Goal: Transaction & Acquisition: Purchase product/service

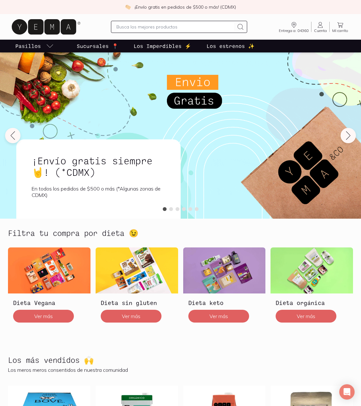
click at [130, 25] on input "text" at bounding box center [175, 27] width 118 height 8
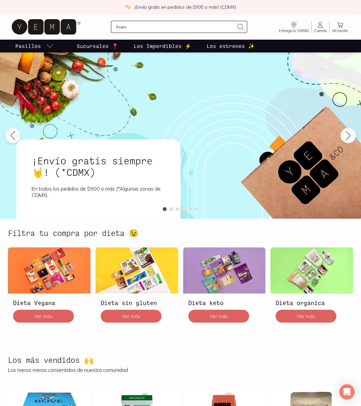
type input "huevo"
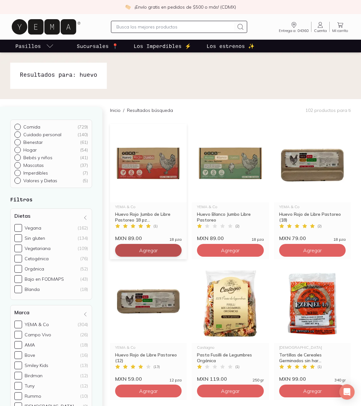
click at [170, 249] on button "Agregar" at bounding box center [148, 250] width 66 height 13
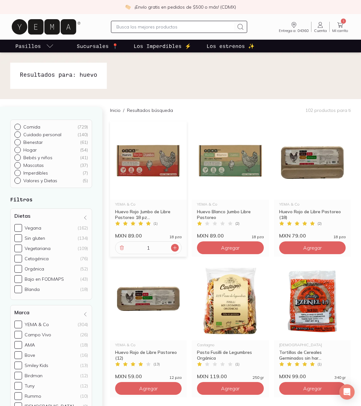
click at [174, 249] on icon at bounding box center [174, 247] width 5 height 5
type input "2"
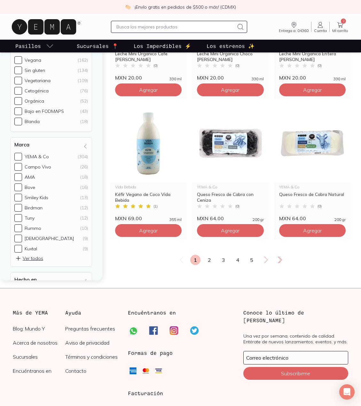
scroll to position [999, 0]
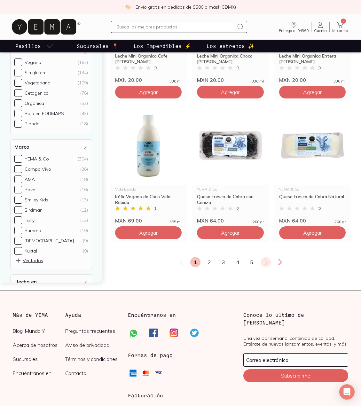
click at [267, 265] on icon at bounding box center [266, 262] width 8 height 8
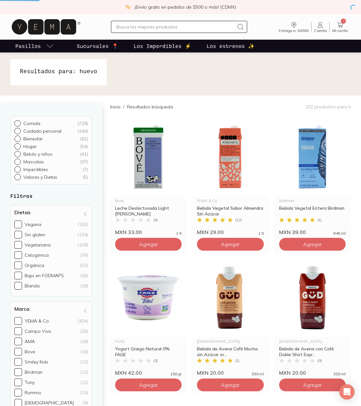
scroll to position [0, 0]
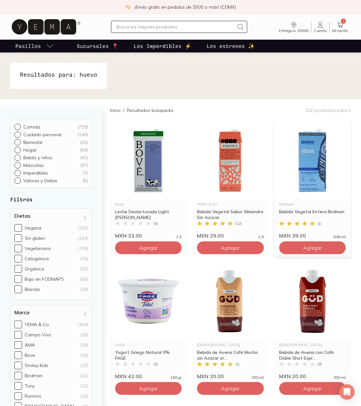
click at [309, 165] on img at bounding box center [312, 160] width 77 height 79
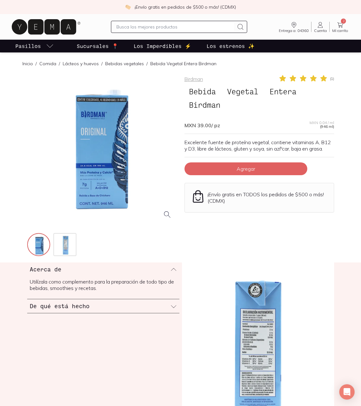
click at [85, 182] on div at bounding box center [101, 148] width 149 height 149
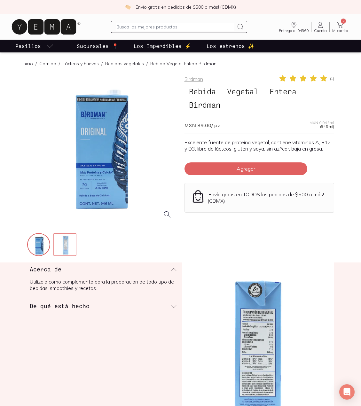
click at [62, 243] on img at bounding box center [65, 244] width 23 height 23
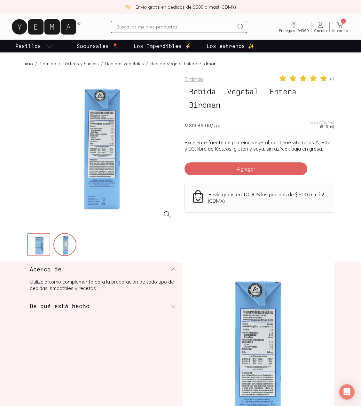
click at [44, 243] on img at bounding box center [39, 244] width 23 height 23
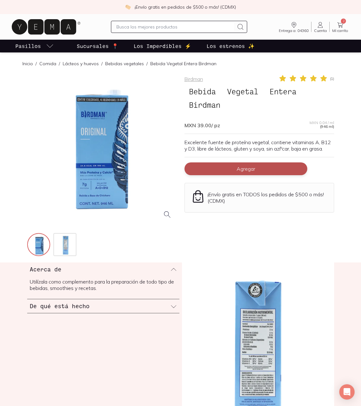
click at [249, 168] on span "Agregar" at bounding box center [245, 168] width 19 height 6
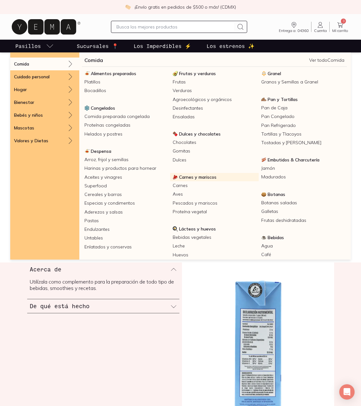
click at [207, 176] on span "Carnes y mariscos" at bounding box center [197, 177] width 37 height 6
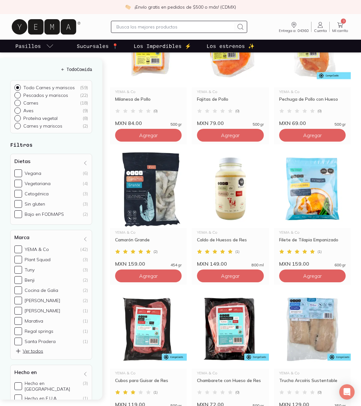
scroll to position [575, 0]
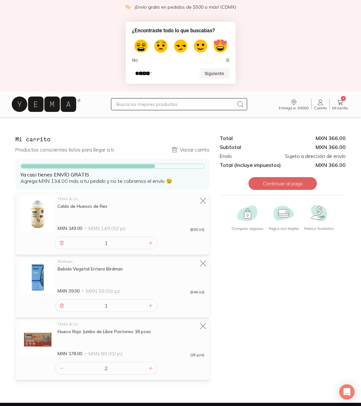
click at [317, 106] on icon at bounding box center [320, 102] width 8 height 8
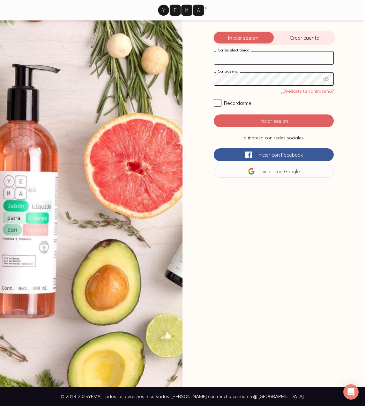
type input "brahamark@gmail.com"
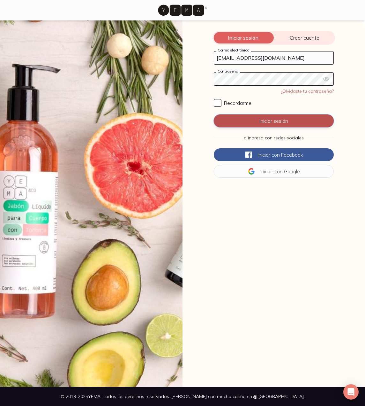
click at [280, 120] on button "Iniciar sesión" at bounding box center [274, 120] width 120 height 13
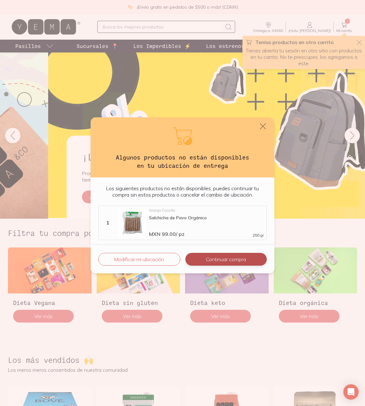
click at [207, 257] on button "Continuar compra" at bounding box center [226, 259] width 81 height 13
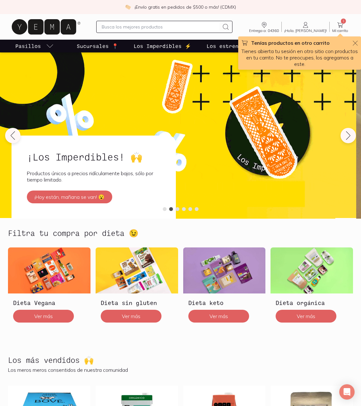
click at [342, 21] on span "1" at bounding box center [342, 21] width 5 height 5
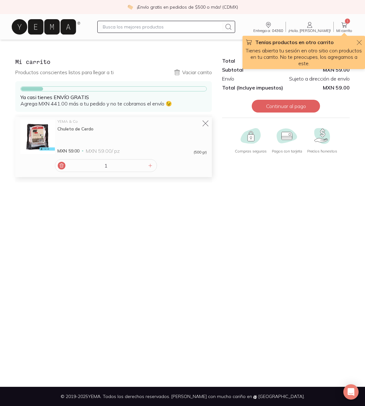
click at [60, 169] on div at bounding box center [62, 166] width 8 height 8
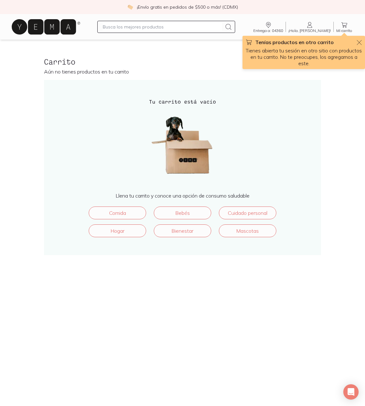
click at [154, 21] on div at bounding box center [166, 27] width 138 height 12
click at [154, 24] on input "text" at bounding box center [162, 27] width 119 height 8
type input "huevo"
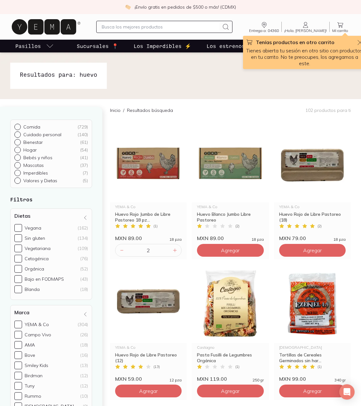
click at [279, 57] on p "Tienes abierta tu sesión en otro sitio con productos en tu carrito. No te preoc…" at bounding box center [304, 56] width 118 height 19
click at [124, 253] on div at bounding box center [122, 250] width 8 height 8
type input "1"
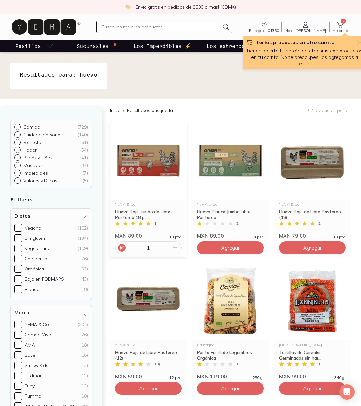
click at [123, 250] on div at bounding box center [122, 248] width 8 height 8
click at [163, 247] on button "Agregar" at bounding box center [148, 247] width 66 height 13
click at [174, 248] on icon at bounding box center [174, 247] width 3 height 3
type input "2"
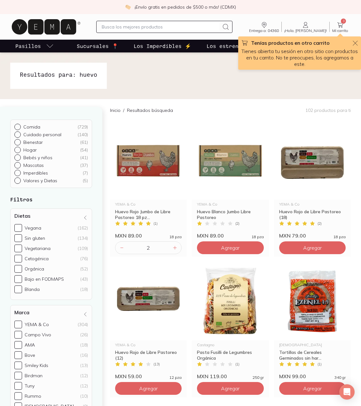
click at [340, 21] on span "3" at bounding box center [342, 21] width 5 height 5
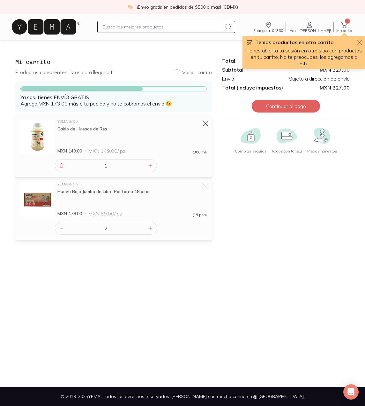
click at [360, 43] on icon "button" at bounding box center [359, 42] width 7 height 7
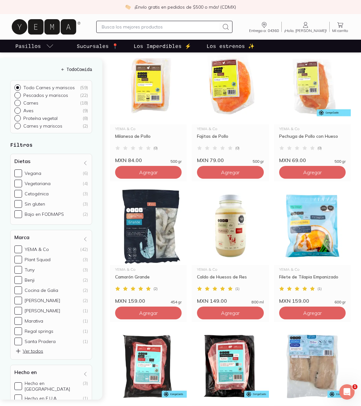
scroll to position [543, 0]
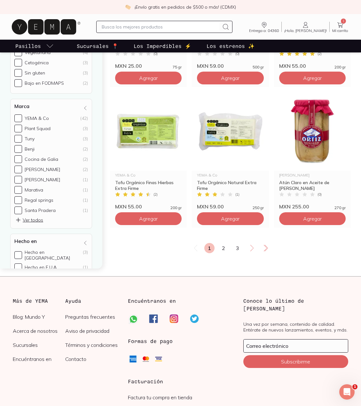
scroll to position [1022, 0]
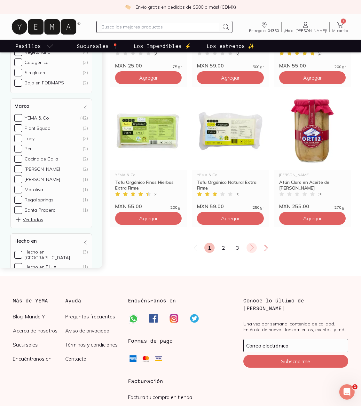
click at [253, 249] on icon at bounding box center [252, 248] width 8 height 8
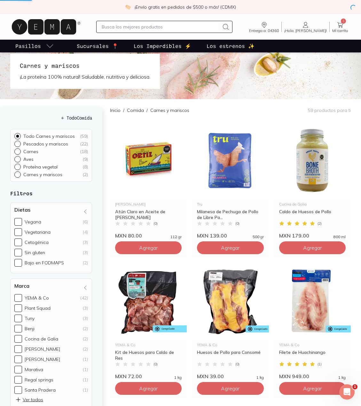
scroll to position [0, 0]
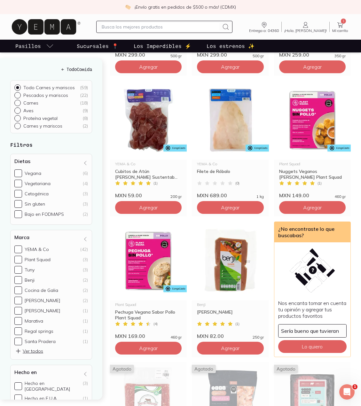
scroll to position [479, 0]
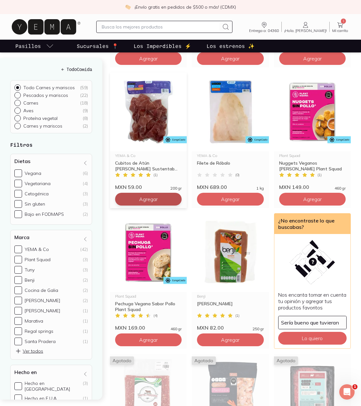
click at [340, 22] on icon at bounding box center [340, 25] width 8 height 8
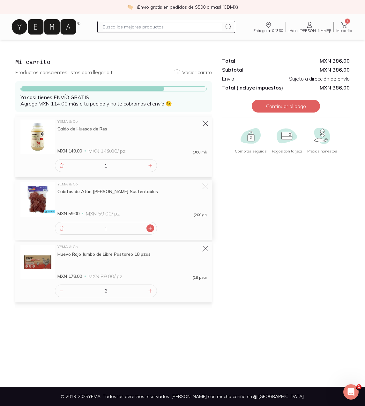
click at [149, 226] on icon at bounding box center [150, 228] width 5 height 5
type input "2"
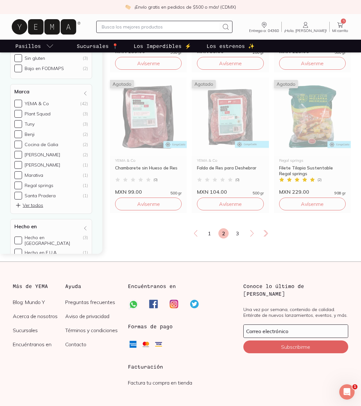
scroll to position [1054, 0]
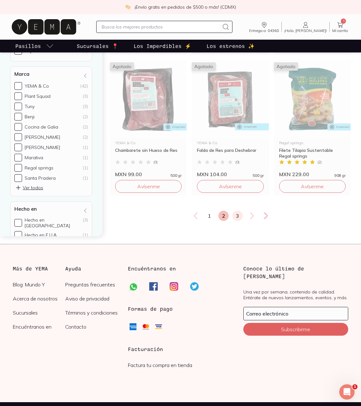
click at [236, 213] on link "3" at bounding box center [237, 215] width 10 height 10
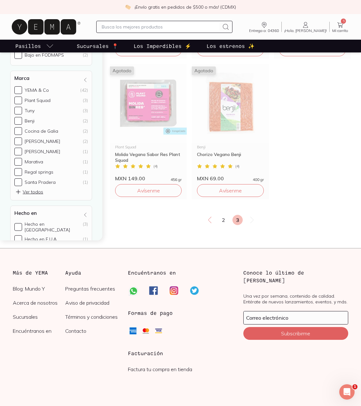
scroll to position [507, 0]
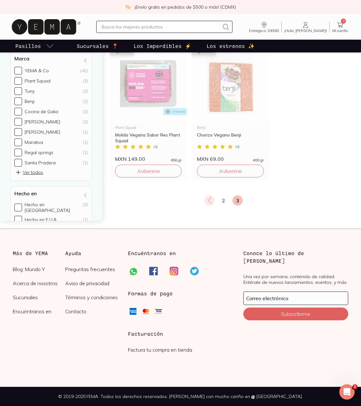
click at [211, 202] on icon at bounding box center [210, 200] width 8 height 8
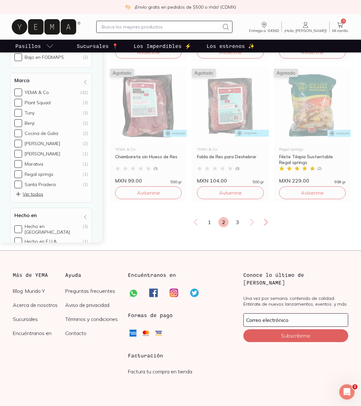
scroll to position [1063, 0]
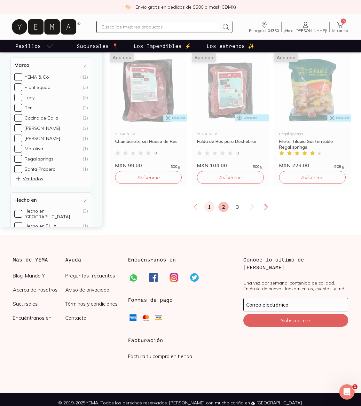
click at [209, 206] on link "1" at bounding box center [209, 207] width 10 height 10
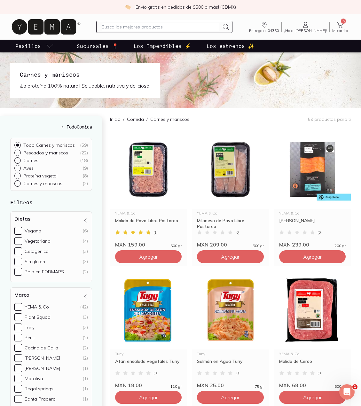
click at [340, 27] on icon at bounding box center [340, 25] width 8 height 8
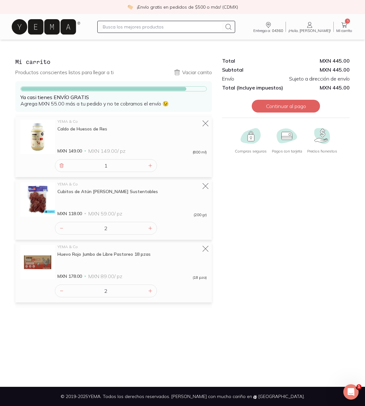
click at [128, 31] on div at bounding box center [166, 27] width 138 height 12
click at [129, 28] on input "text" at bounding box center [162, 27] width 119 height 8
type input "kefir"
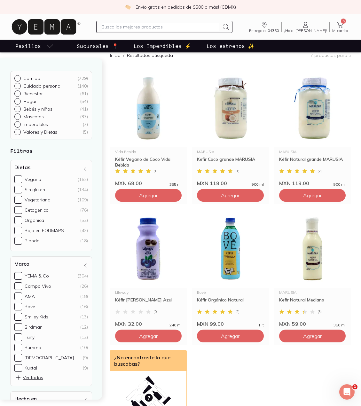
scroll to position [64, 0]
